Goal: Task Accomplishment & Management: Manage account settings

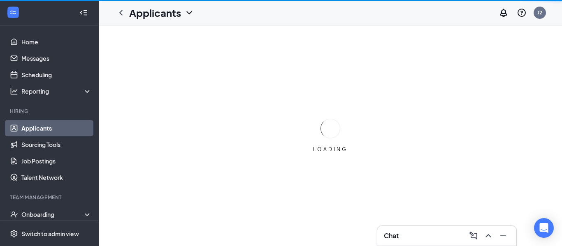
drag, startPoint x: 55, startPoint y: 119, endPoint x: 82, endPoint y: 128, distance: 29.0
click at [55, 119] on li "Hiring Applicants Sourcing Tools Job Postings Talent Network" at bounding box center [49, 147] width 98 height 78
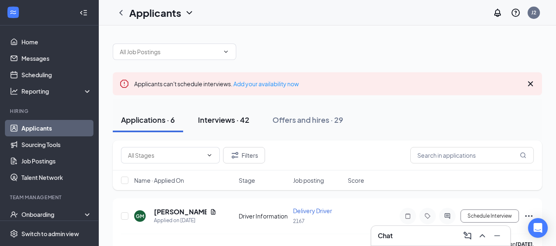
click at [219, 120] on div "Interviews · 42" at bounding box center [223, 120] width 51 height 10
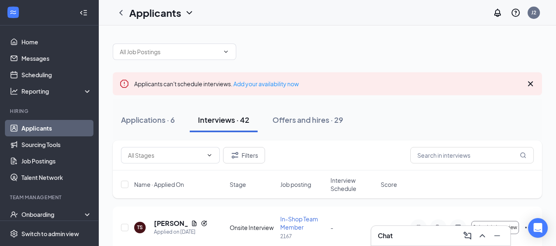
click at [342, 183] on span "Interview Schedule" at bounding box center [352, 184] width 45 height 16
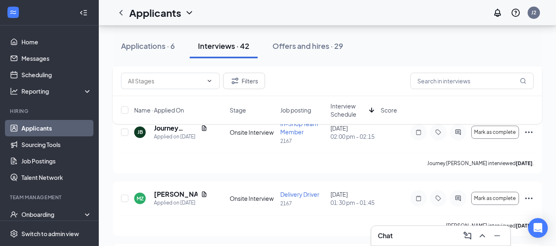
scroll to position [370, 0]
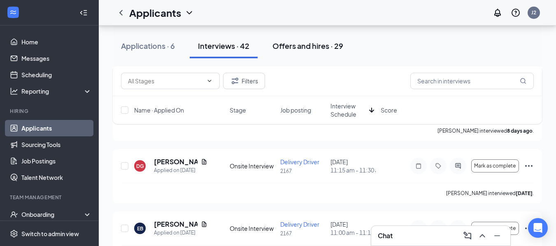
click at [298, 45] on div "Offers and hires · 29" at bounding box center [307, 46] width 71 height 10
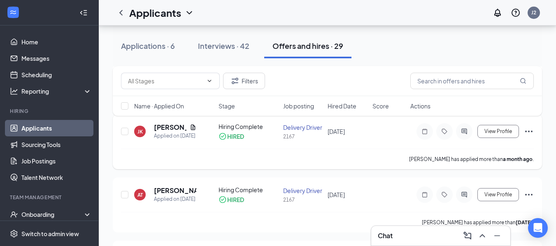
scroll to position [415, 0]
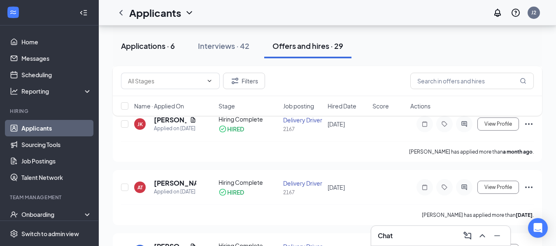
click at [171, 42] on div "Applications · 6" at bounding box center [148, 46] width 54 height 10
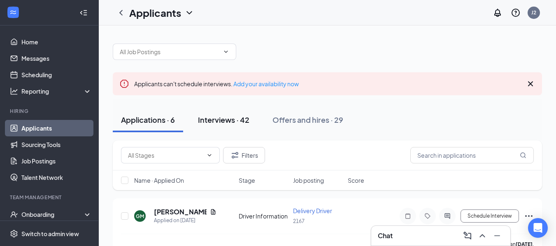
click at [220, 117] on div "Interviews · 42" at bounding box center [223, 120] width 51 height 10
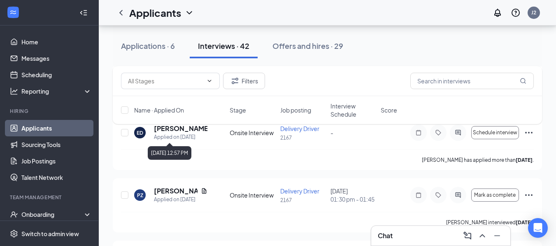
scroll to position [288, 0]
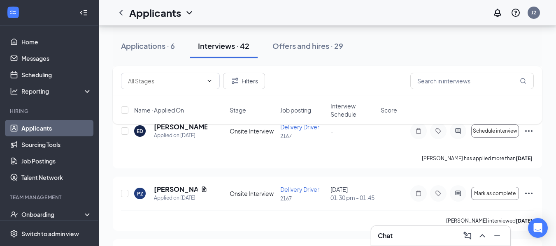
click at [437, 235] on div "Chat" at bounding box center [441, 235] width 126 height 13
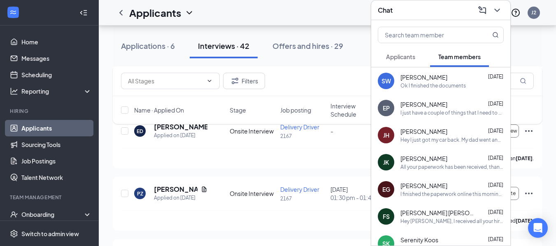
click at [388, 56] on span "Applicants" at bounding box center [400, 56] width 29 height 7
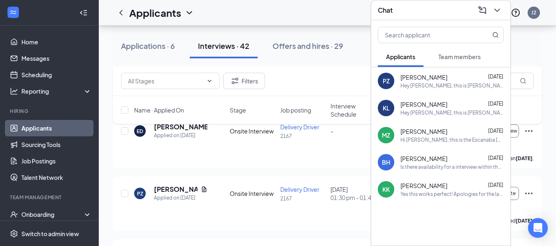
click at [449, 58] on span "Team members" at bounding box center [459, 56] width 42 height 7
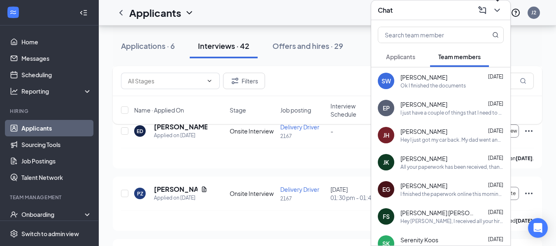
click at [496, 11] on icon "ChevronDown" at bounding box center [497, 10] width 10 height 10
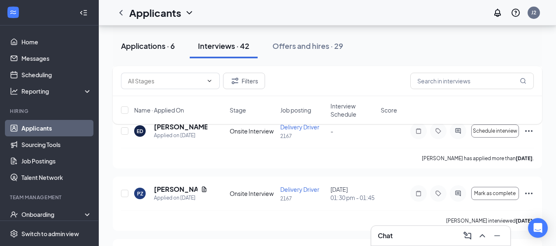
click at [132, 49] on div "Applications · 6" at bounding box center [148, 46] width 54 height 10
